Goal: Information Seeking & Learning: Learn about a topic

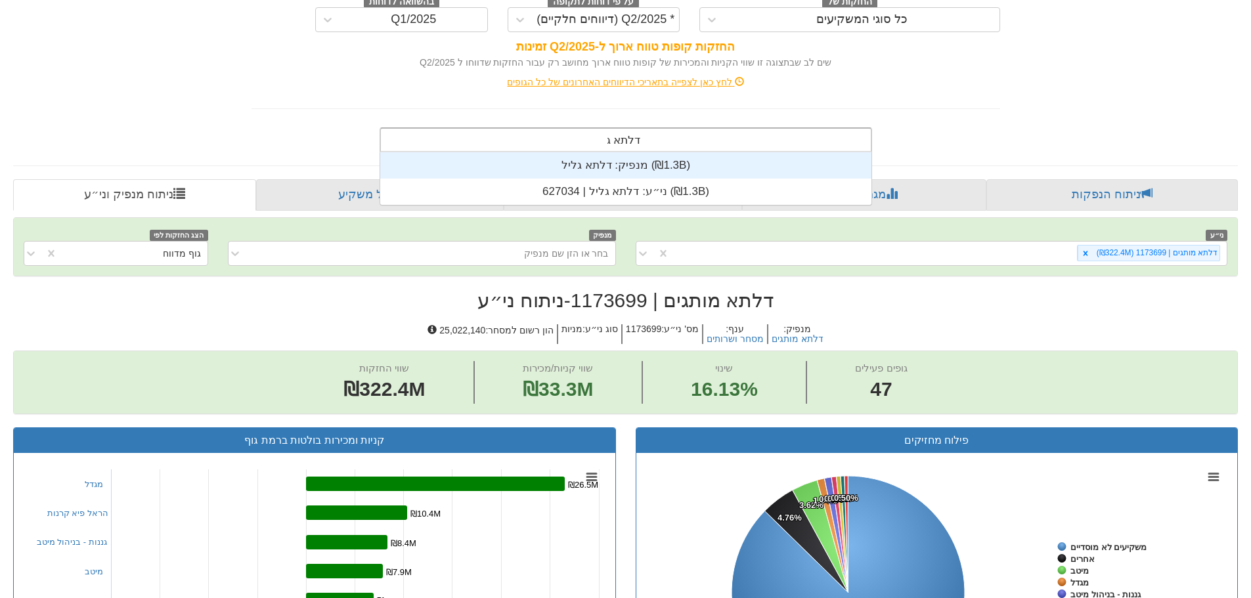
scroll to position [53, 0]
type input "דלתא גליל"
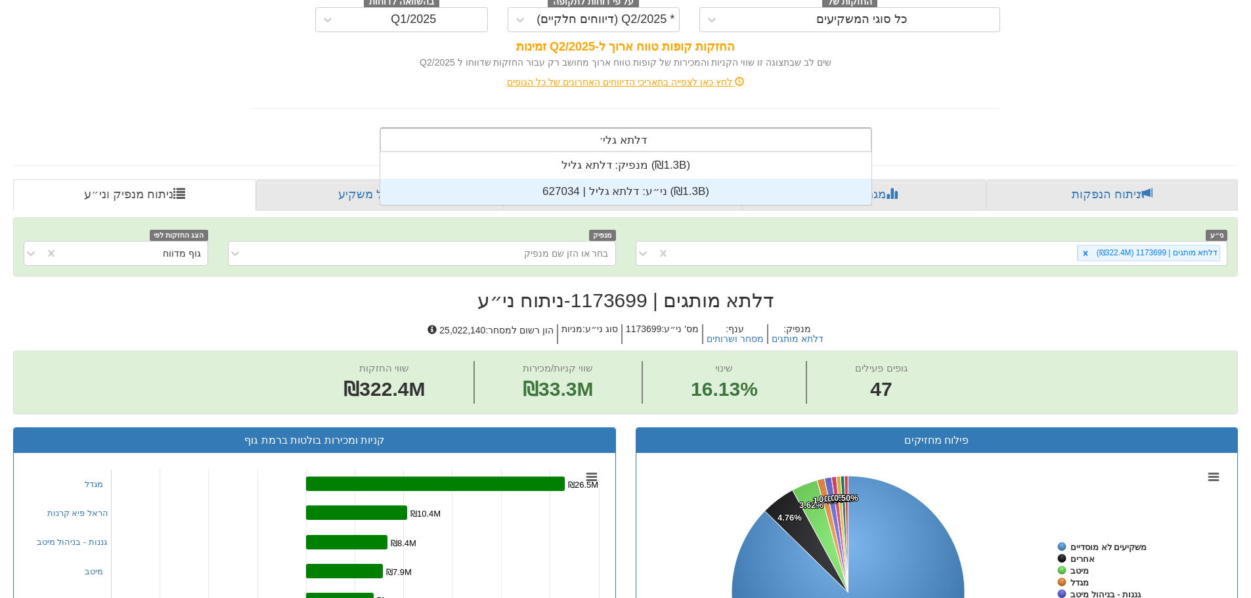
click at [614, 183] on div "ני״ע: ‏דלתא גליל | 627034 ‎(₪1.3B)‎" at bounding box center [625, 192] width 491 height 26
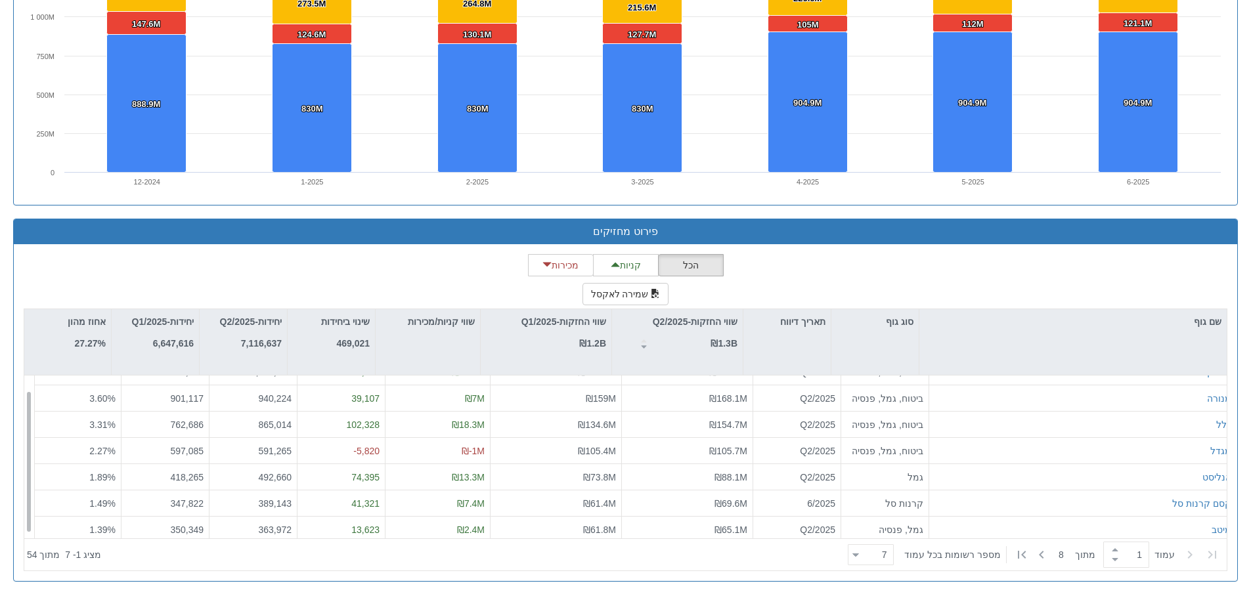
scroll to position [21, 0]
click at [1114, 550] on span at bounding box center [1115, 550] width 14 height 10
click at [1114, 552] on span at bounding box center [1115, 550] width 14 height 10
type input "3"
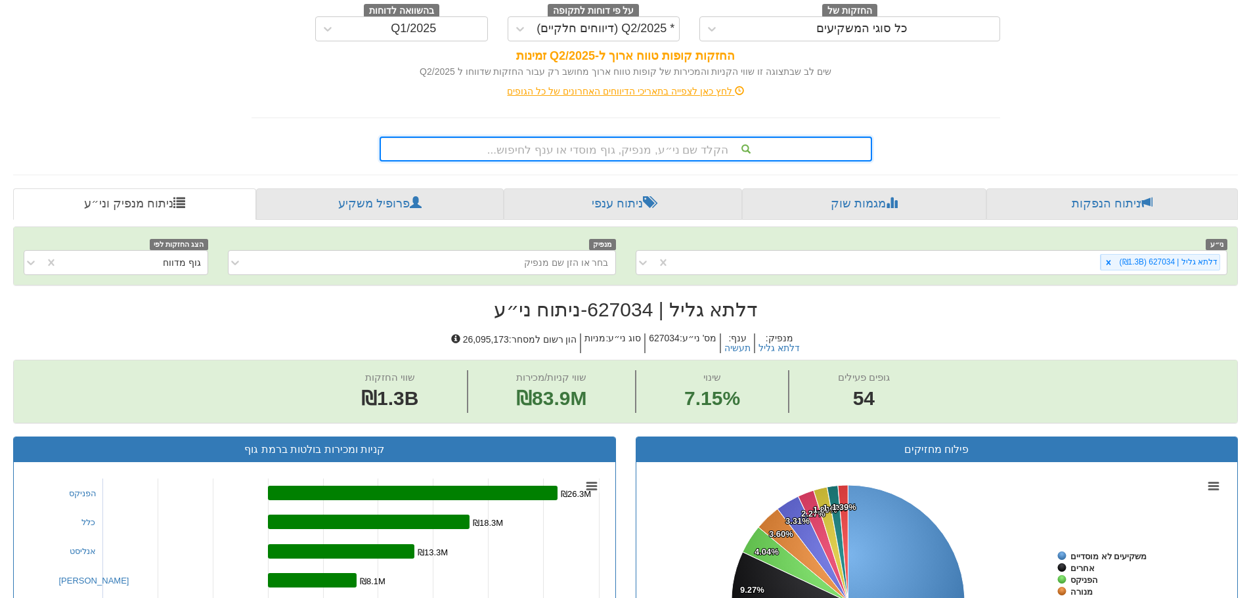
scroll to position [0, 0]
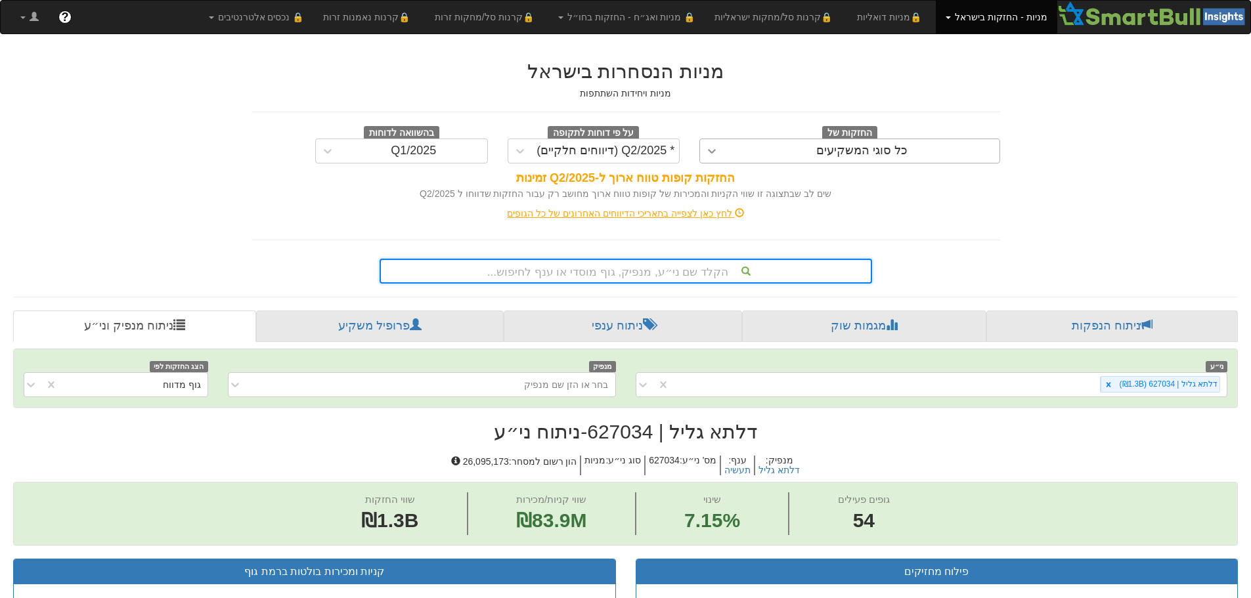
click at [717, 150] on icon at bounding box center [711, 150] width 13 height 13
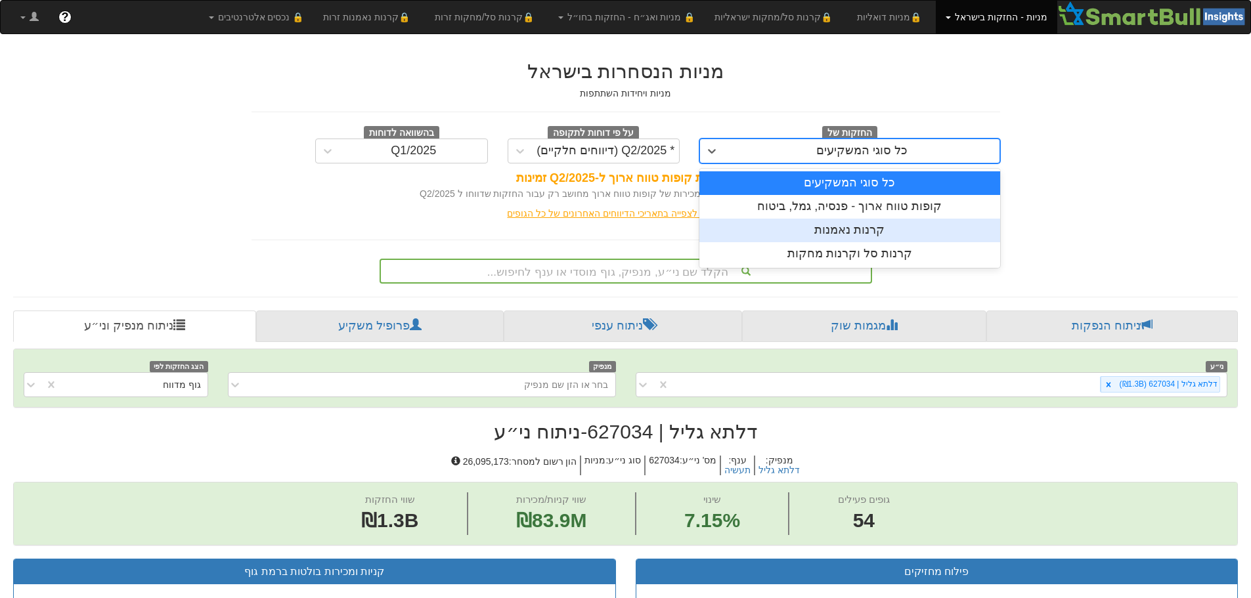
click at [832, 229] on div "קרנות נאמנות" at bounding box center [849, 231] width 301 height 24
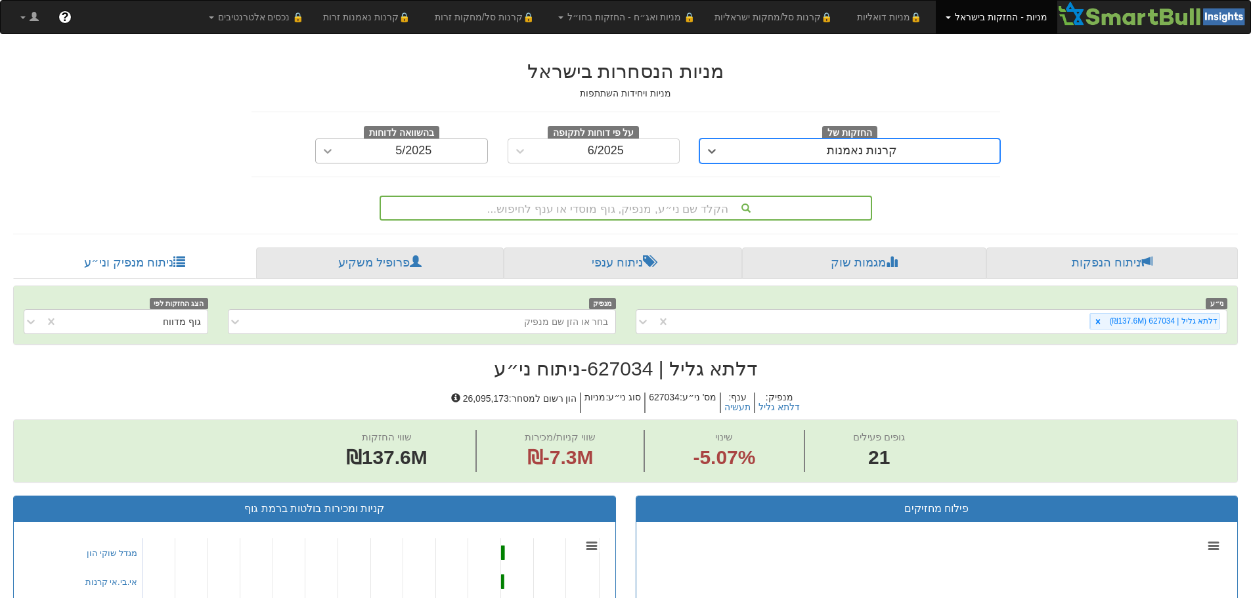
click at [336, 146] on div at bounding box center [328, 151] width 24 height 24
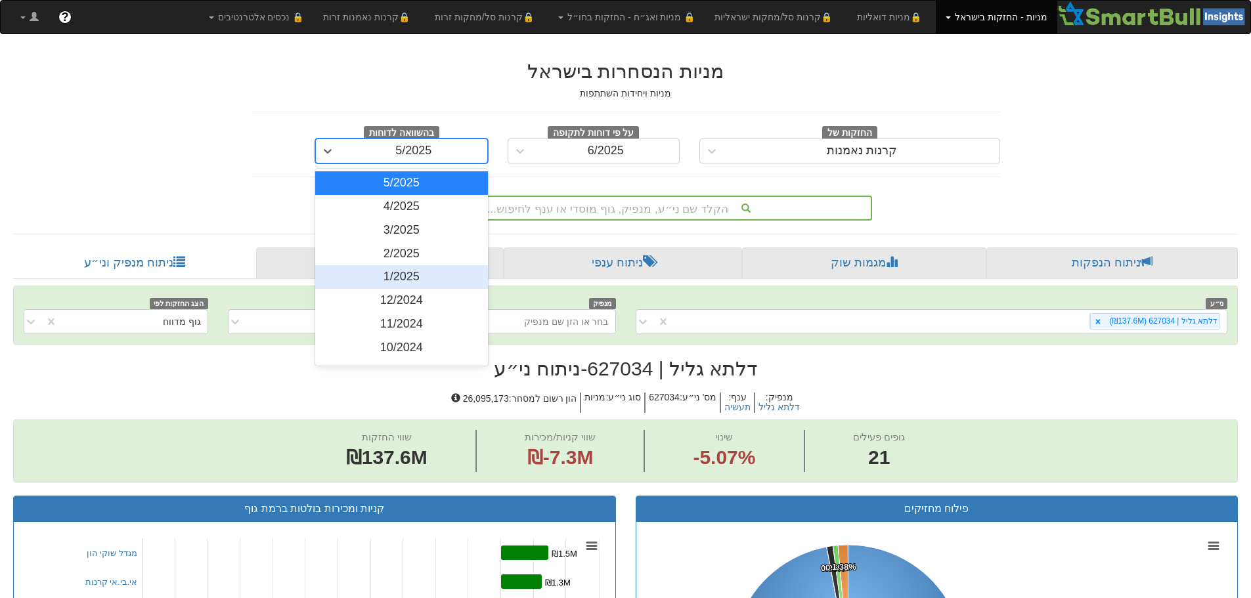
click at [417, 278] on div "1/2025" at bounding box center [401, 277] width 173 height 24
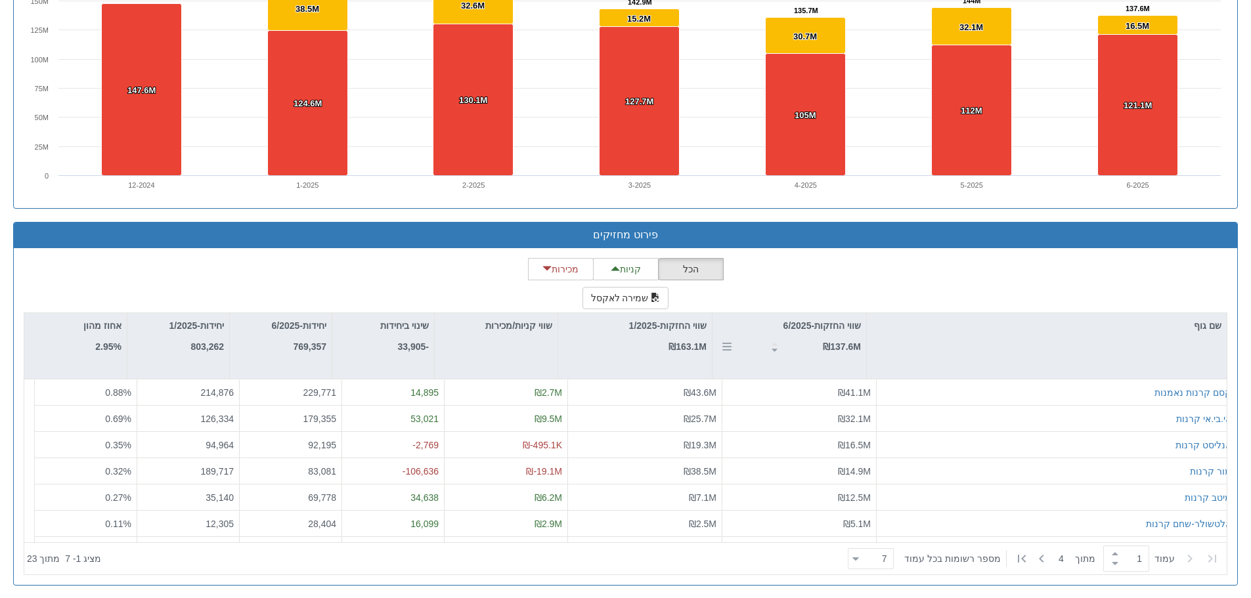
scroll to position [922, 0]
